Goal: Information Seeking & Learning: Learn about a topic

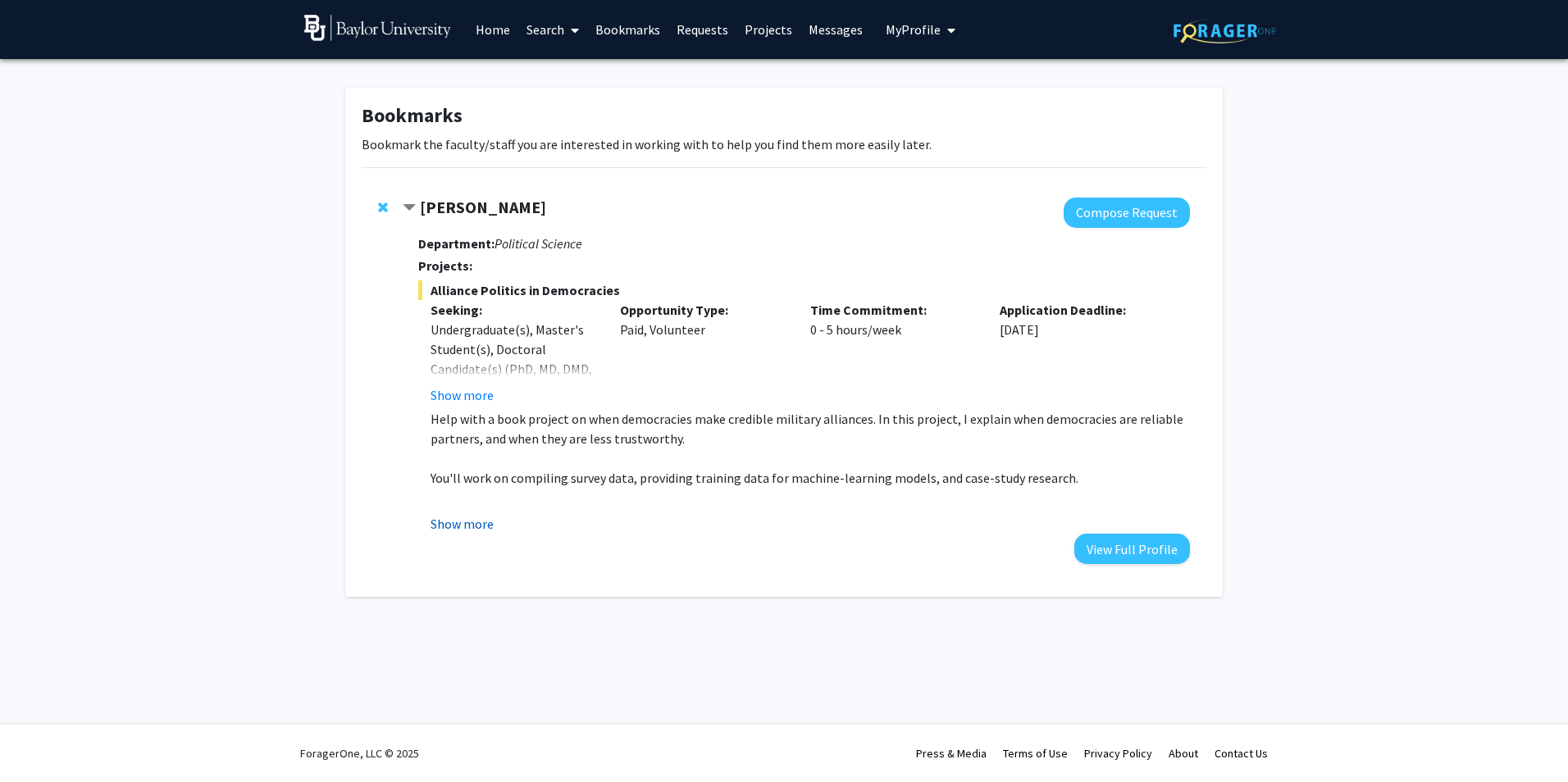
click at [451, 522] on button "Show more" at bounding box center [462, 524] width 63 height 20
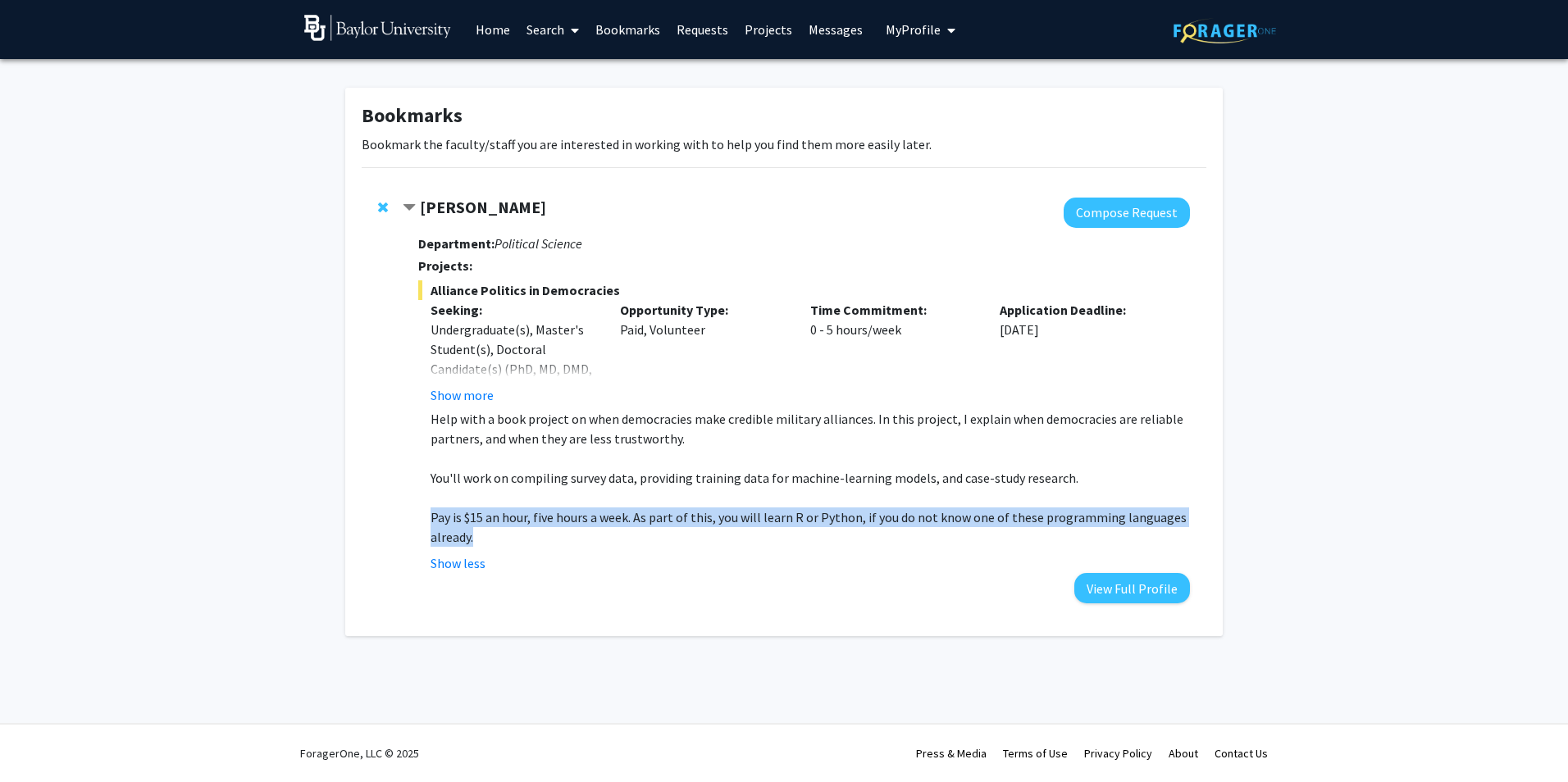
drag, startPoint x: 480, startPoint y: 537, endPoint x: 428, endPoint y: 510, distance: 58.6
click at [428, 510] on fg-read-more "Help with a book project on when democracies make credible military alliances. …" at bounding box center [804, 491] width 772 height 164
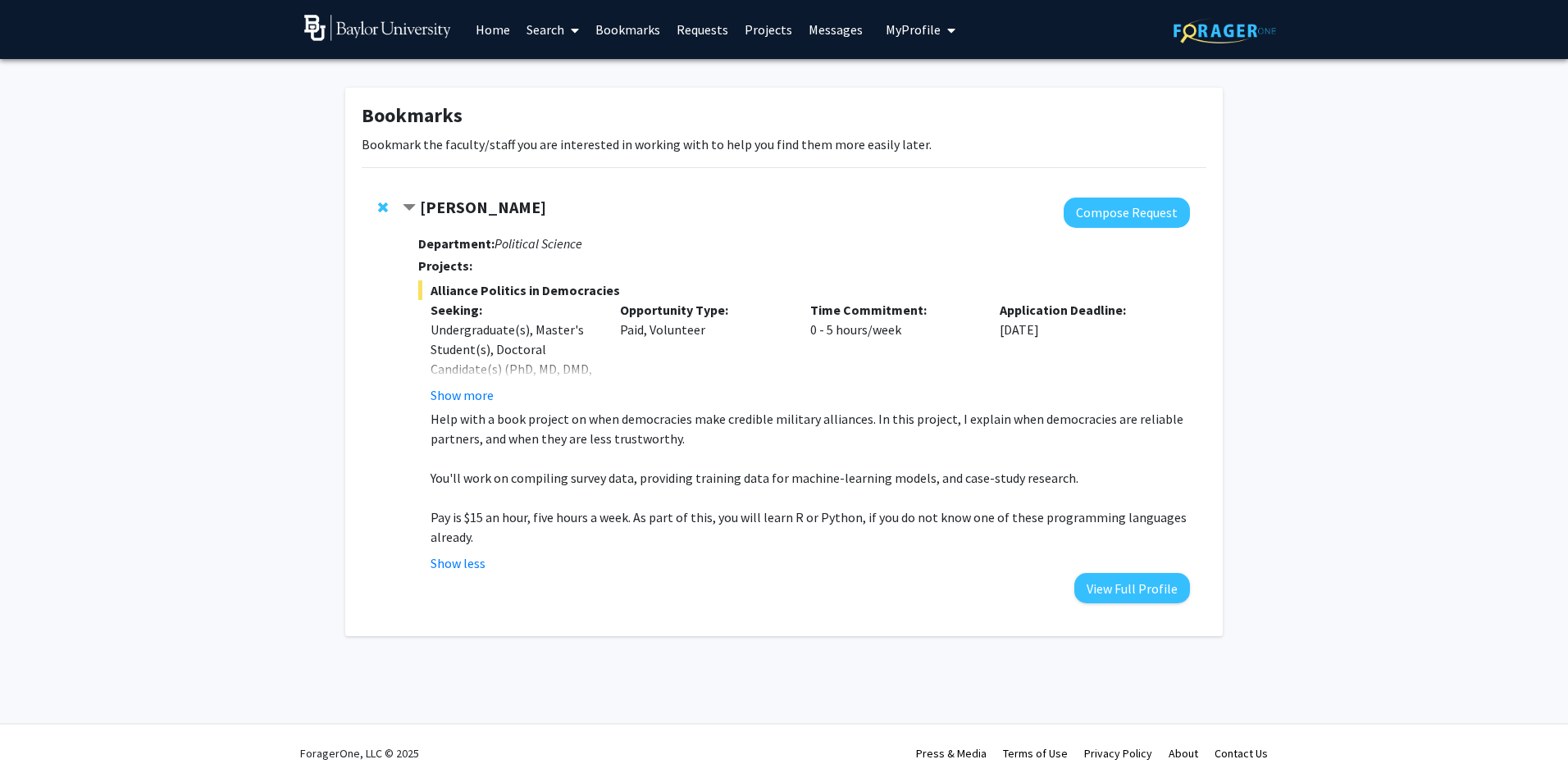
click at [741, 505] on p at bounding box center [810, 497] width 759 height 20
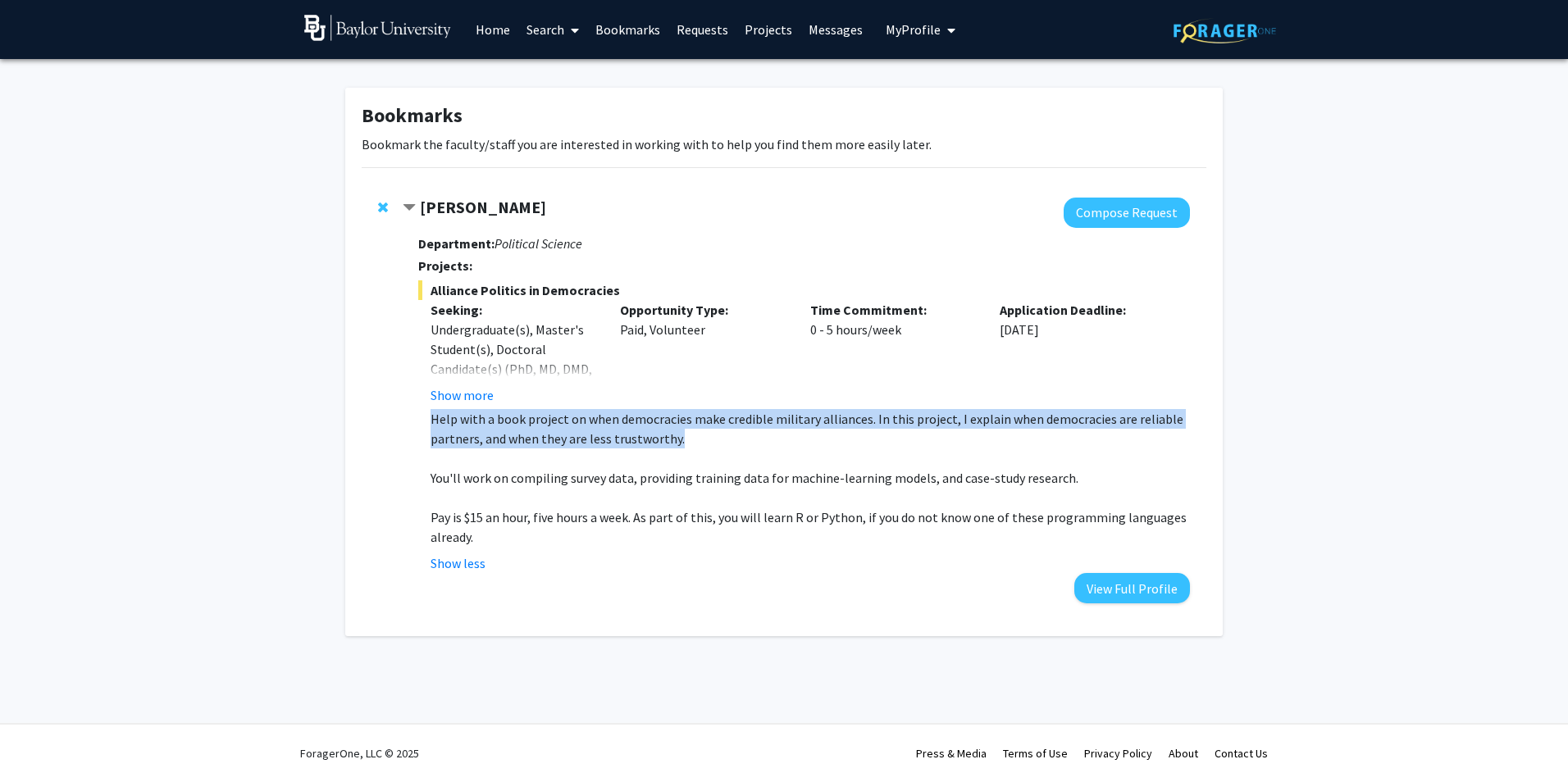
drag, startPoint x: 683, startPoint y: 436, endPoint x: 429, endPoint y: 421, distance: 254.4
click at [429, 421] on fg-read-more "Help with a book project on when democracies make credible military alliances. …" at bounding box center [804, 491] width 772 height 164
click at [821, 412] on p "Help with a book project on when democracies make credible military alliances. …" at bounding box center [810, 429] width 759 height 40
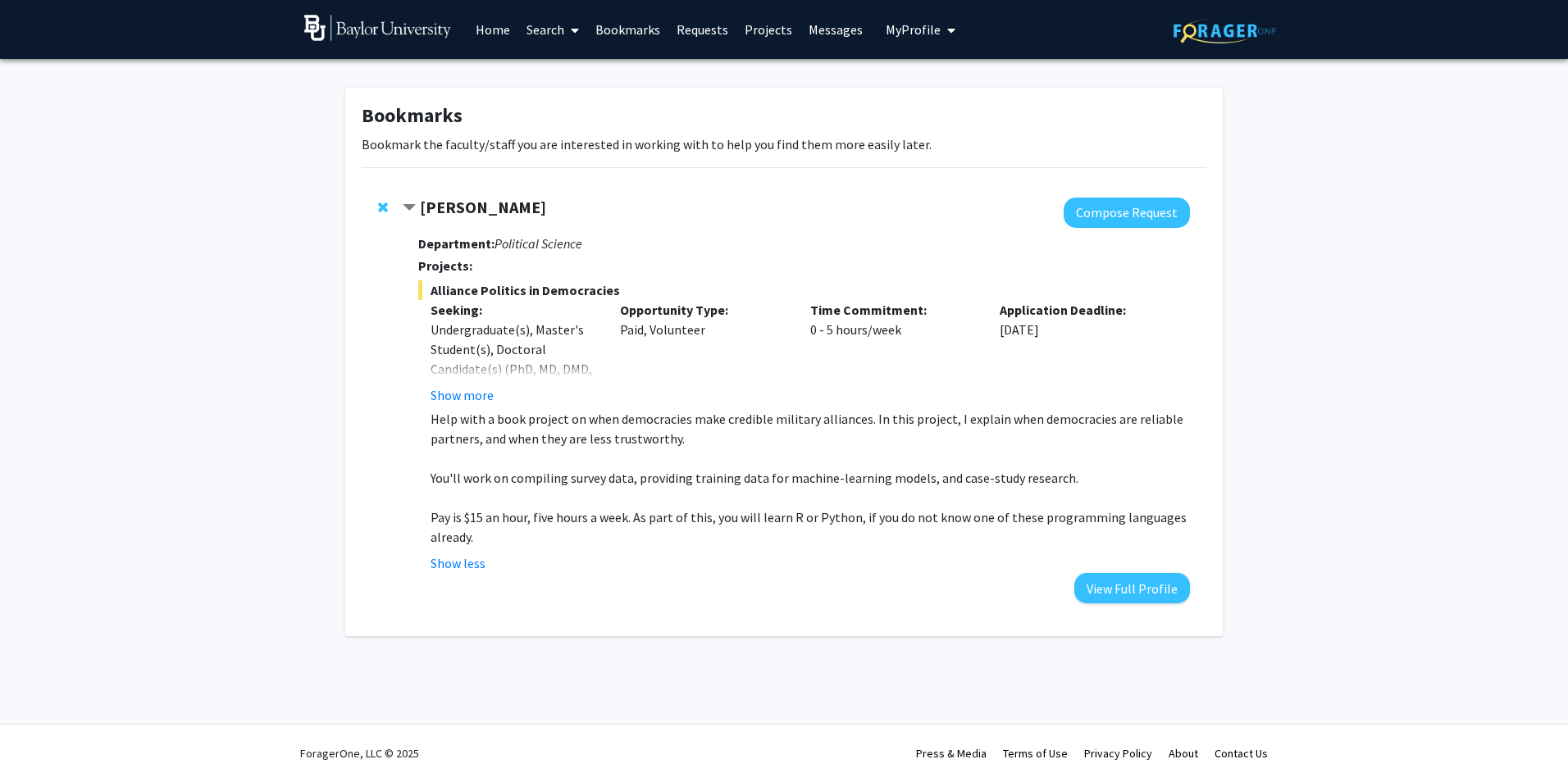
click at [469, 538] on p "Pay is $15 an hour, five hours a week. As part of this, you will learn R or Pyt…" at bounding box center [810, 527] width 759 height 40
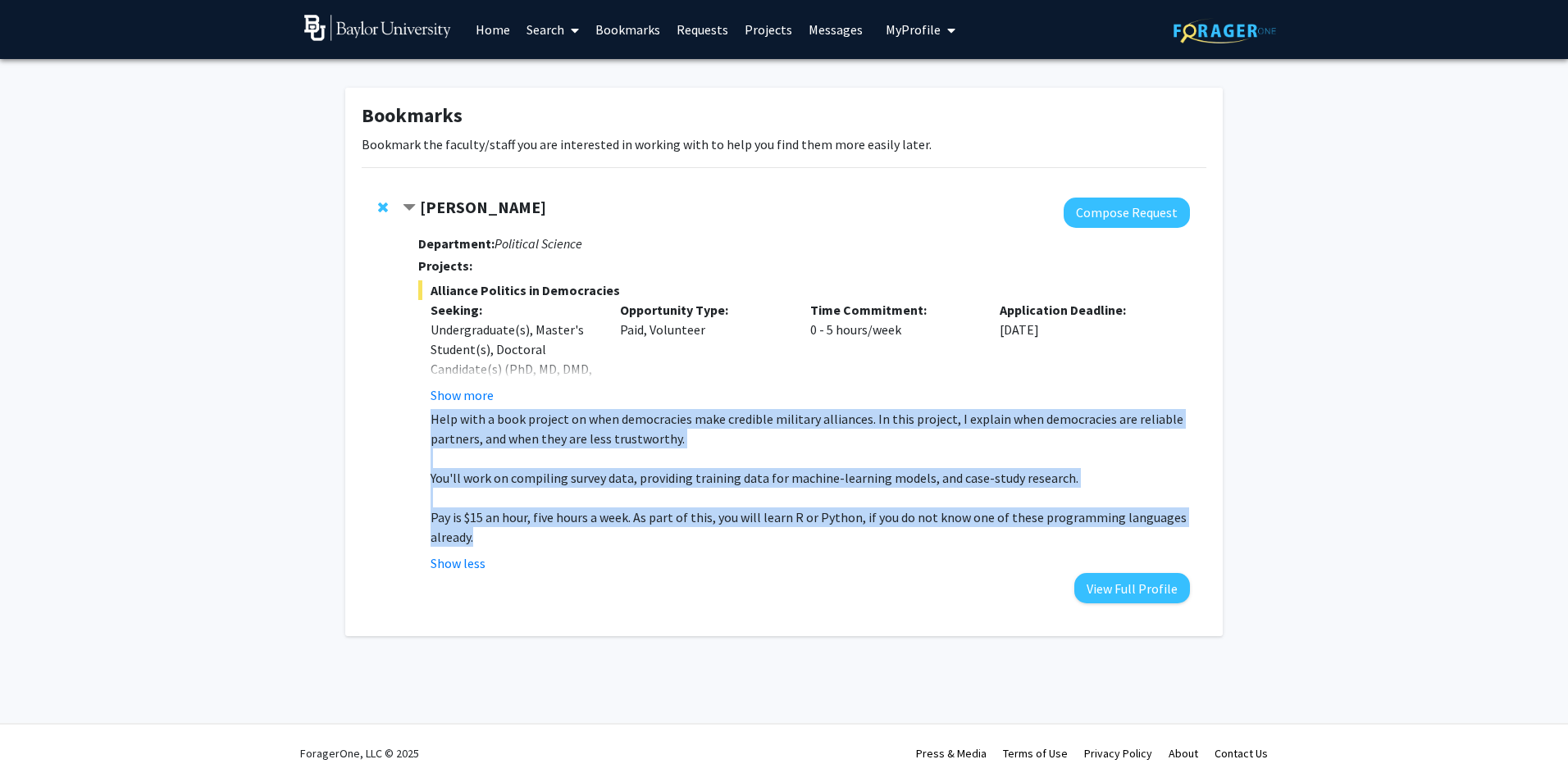
drag, startPoint x: 474, startPoint y: 537, endPoint x: 435, endPoint y: 426, distance: 117.7
click at [435, 426] on div "Help with a book project on when democracies make credible military alliances. …" at bounding box center [810, 477] width 759 height 137
